Goal: Task Accomplishment & Management: Manage account settings

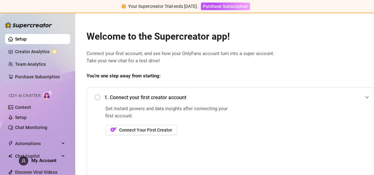
click at [99, 97] on div "1. Connect your first creator account" at bounding box center [233, 96] width 279 height 15
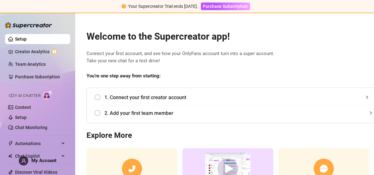
click at [101, 97] on div "1. Connect your first creator account" at bounding box center [233, 96] width 279 height 15
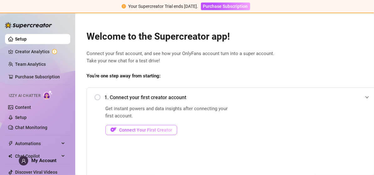
click at [140, 132] on button "Connect Your First Creator" at bounding box center [141, 130] width 72 height 10
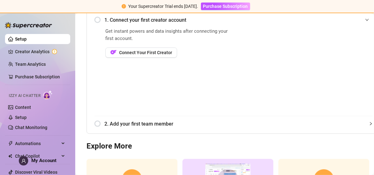
scroll to position [73, 0]
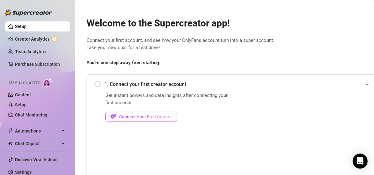
click at [144, 115] on span "Connect Your First Creator" at bounding box center [145, 116] width 53 height 5
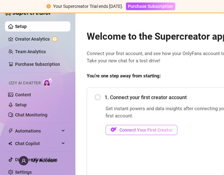
click at [145, 127] on span "Connect Your First Creator" at bounding box center [145, 129] width 53 height 5
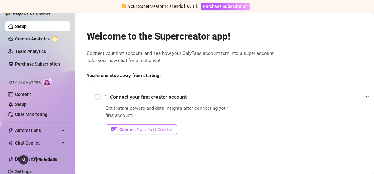
click at [136, 132] on button "Connect Your First Creator" at bounding box center [141, 130] width 72 height 10
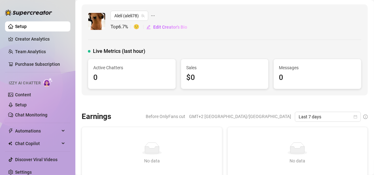
scroll to position [4, 0]
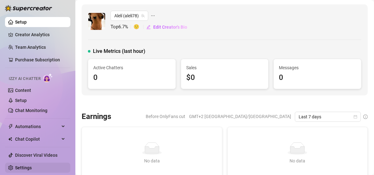
click at [19, 165] on link "Settings" at bounding box center [23, 167] width 17 height 5
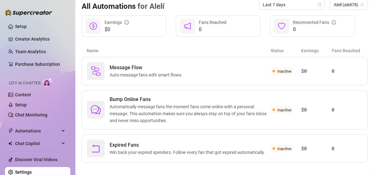
scroll to position [75, 0]
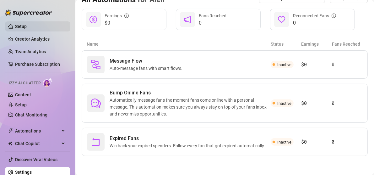
click at [18, 25] on link "Setup" at bounding box center [21, 26] width 12 height 5
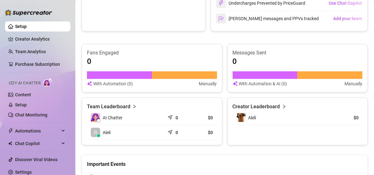
scroll to position [340, 0]
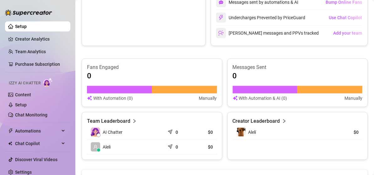
click at [223, 120] on article "Creator Leaderboard" at bounding box center [256, 121] width 47 height 8
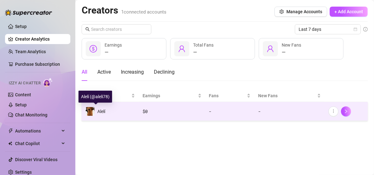
click at [103, 112] on span "Alelí" at bounding box center [101, 111] width 8 height 5
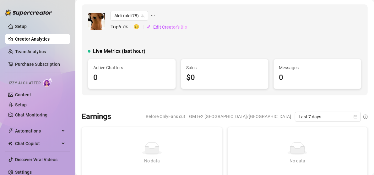
click at [223, 50] on div "Live Metrics (last hour)" at bounding box center [224, 51] width 273 height 8
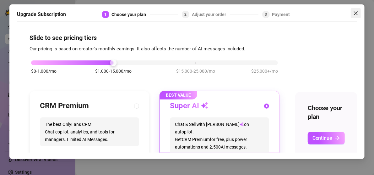
click at [223, 14] on icon "close" at bounding box center [355, 13] width 5 height 5
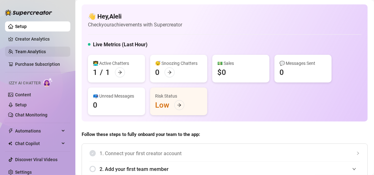
click at [30, 52] on link "Team Analytics" at bounding box center [30, 51] width 31 height 5
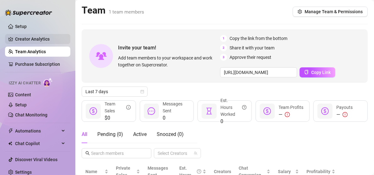
click at [19, 37] on link "Creator Analytics" at bounding box center [40, 39] width 50 height 10
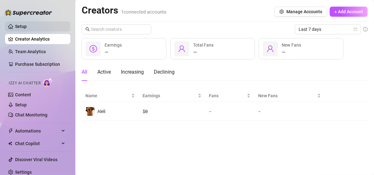
click at [18, 25] on link "Setup" at bounding box center [21, 26] width 12 height 5
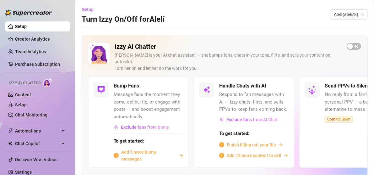
click at [179, 153] on icon "arrow-right" at bounding box center [181, 155] width 4 height 4
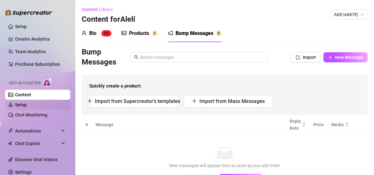
click at [26, 106] on link "Setup" at bounding box center [21, 104] width 12 height 5
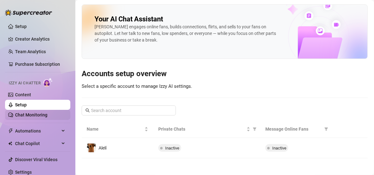
click at [35, 116] on link "Chat Monitoring" at bounding box center [31, 114] width 32 height 5
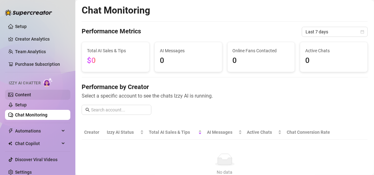
click at [26, 95] on link "Content" at bounding box center [23, 94] width 16 height 5
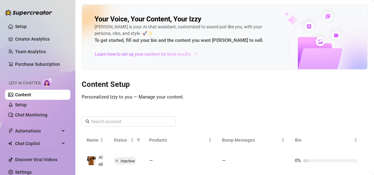
click at [124, 53] on span "Learn how to set up your content for best results" at bounding box center [143, 54] width 96 height 7
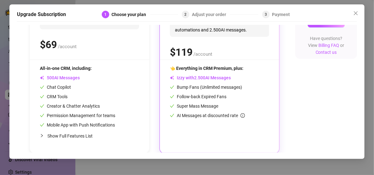
scroll to position [123, 0]
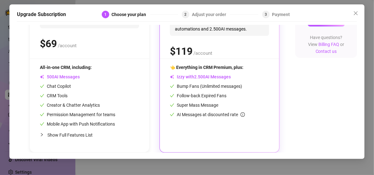
click at [43, 131] on div at bounding box center [44, 134] width 8 height 7
radio input "true"
radio input "false"
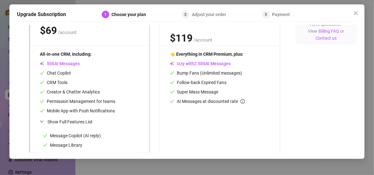
scroll to position [132, 0]
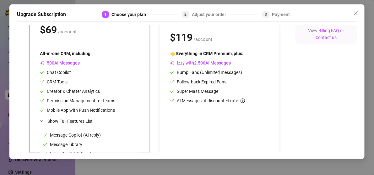
click at [193, 62] on span "0 1 2 3 4 5 6 7 8 9 . 0 1 2 3 4 5 6 7 8 9 0 1 2 3 4 5 6 7 8 9 0 1 2 3 4 5 6 7 8…" at bounding box center [200, 63] width 16 height 7
radio input "false"
radio input "true"
